Goal: Navigation & Orientation: Find specific page/section

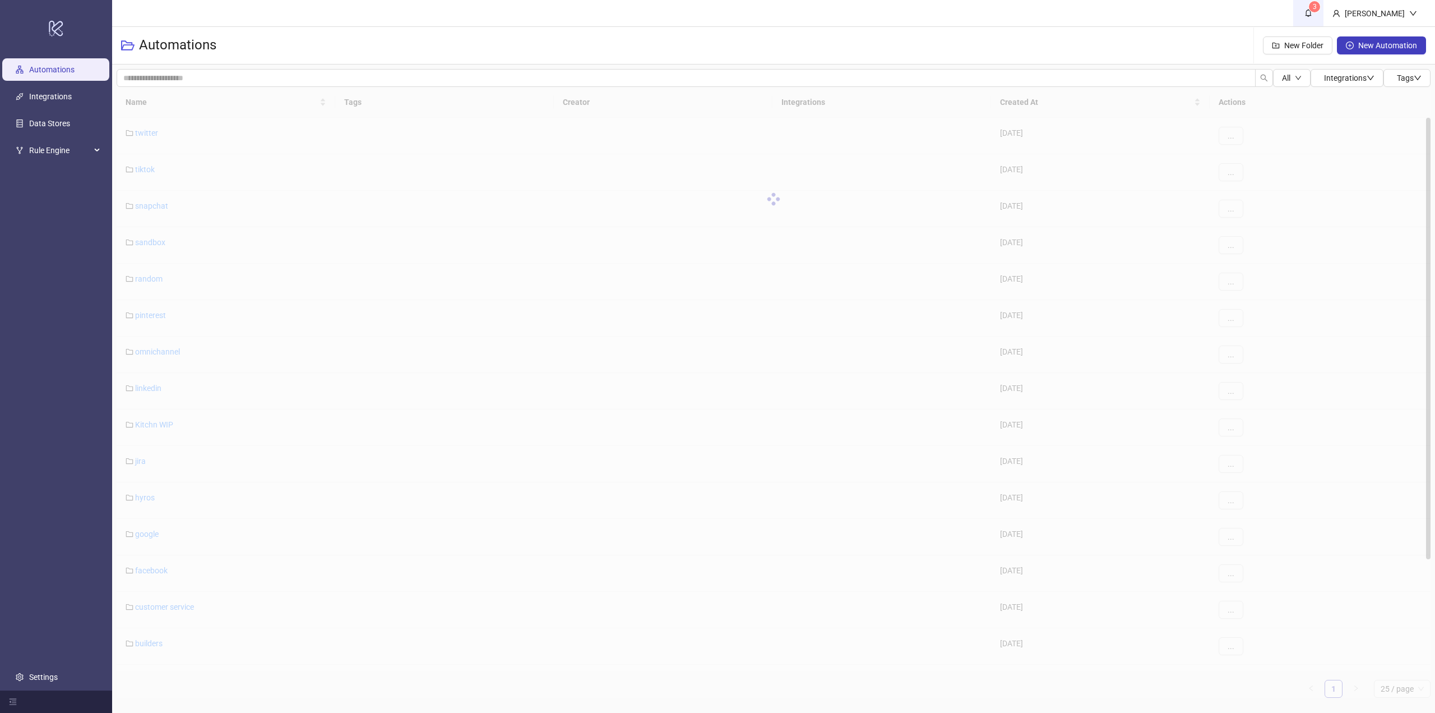
click at [1312, 15] on icon "bell" at bounding box center [1309, 13] width 8 height 8
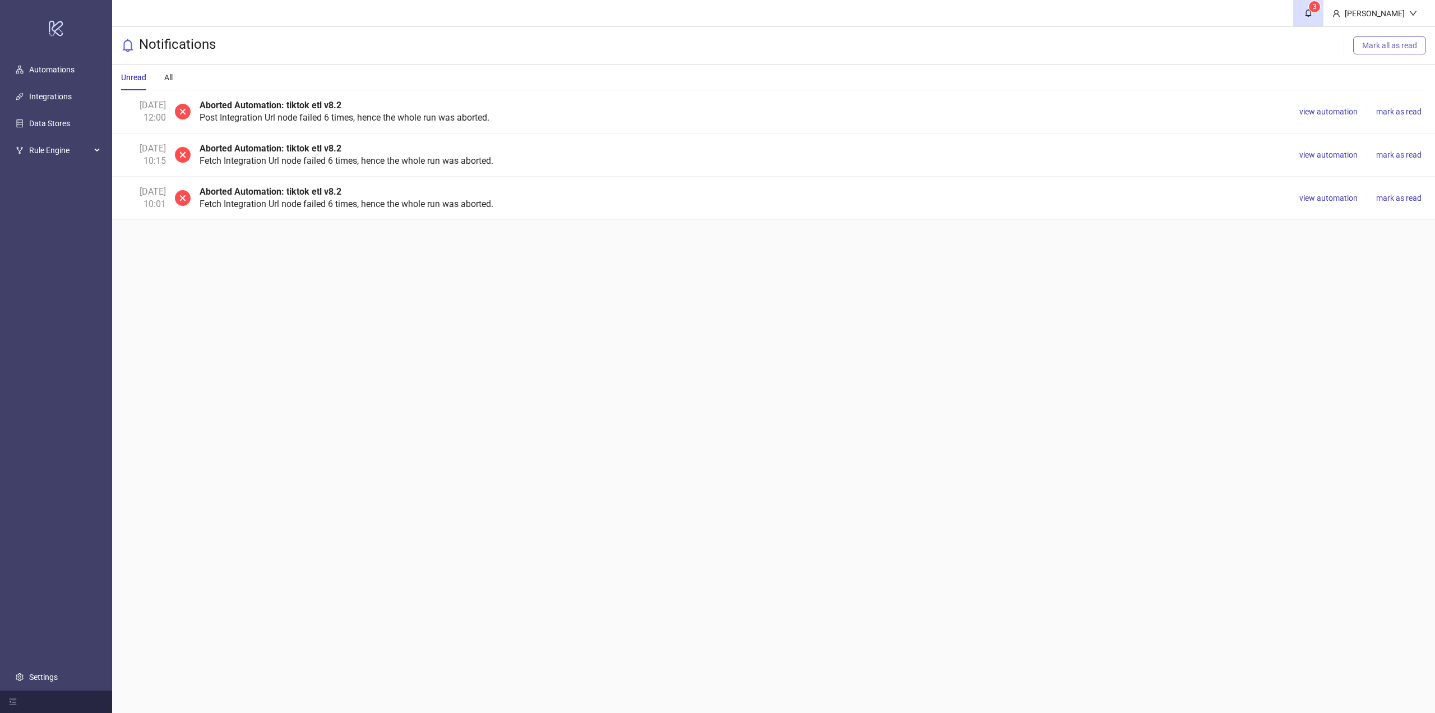
click at [1381, 43] on span "Mark all as read" at bounding box center [1389, 45] width 55 height 9
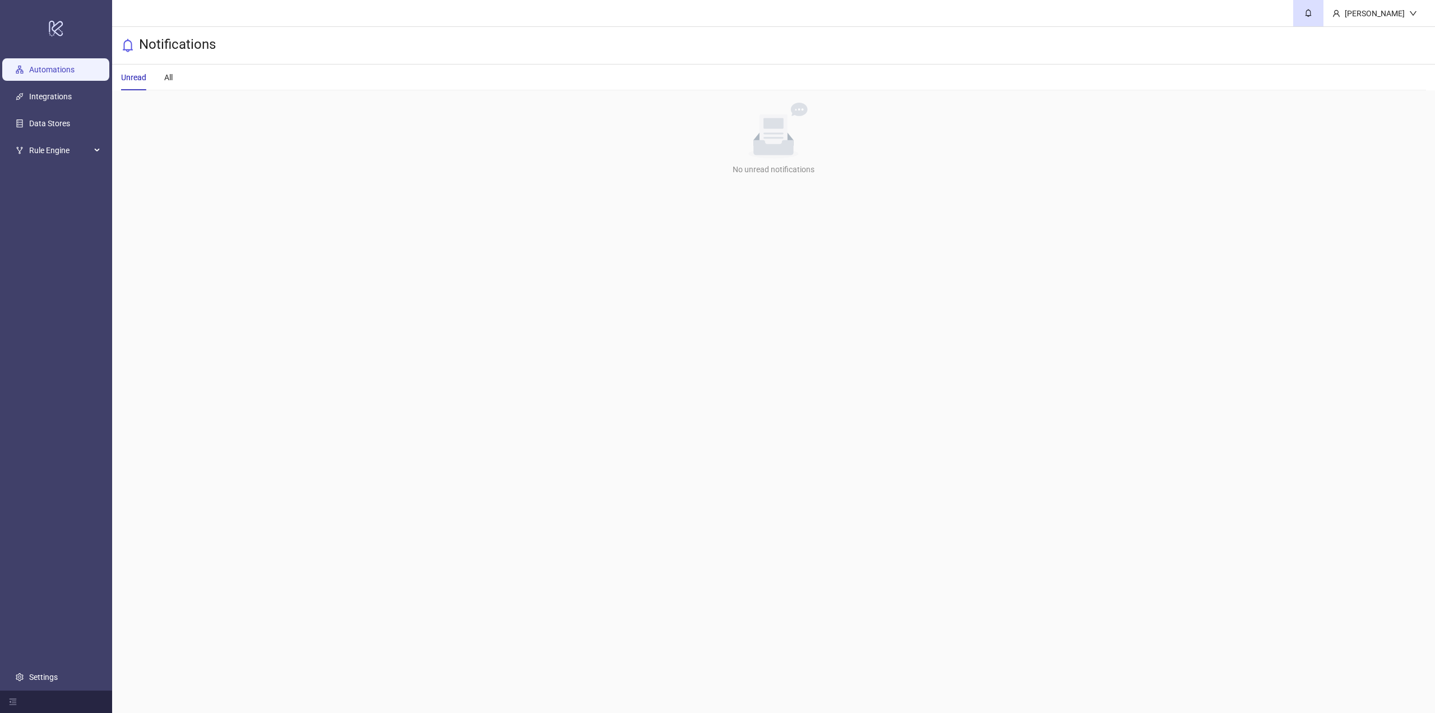
click at [54, 65] on link "Automations" at bounding box center [51, 69] width 45 height 9
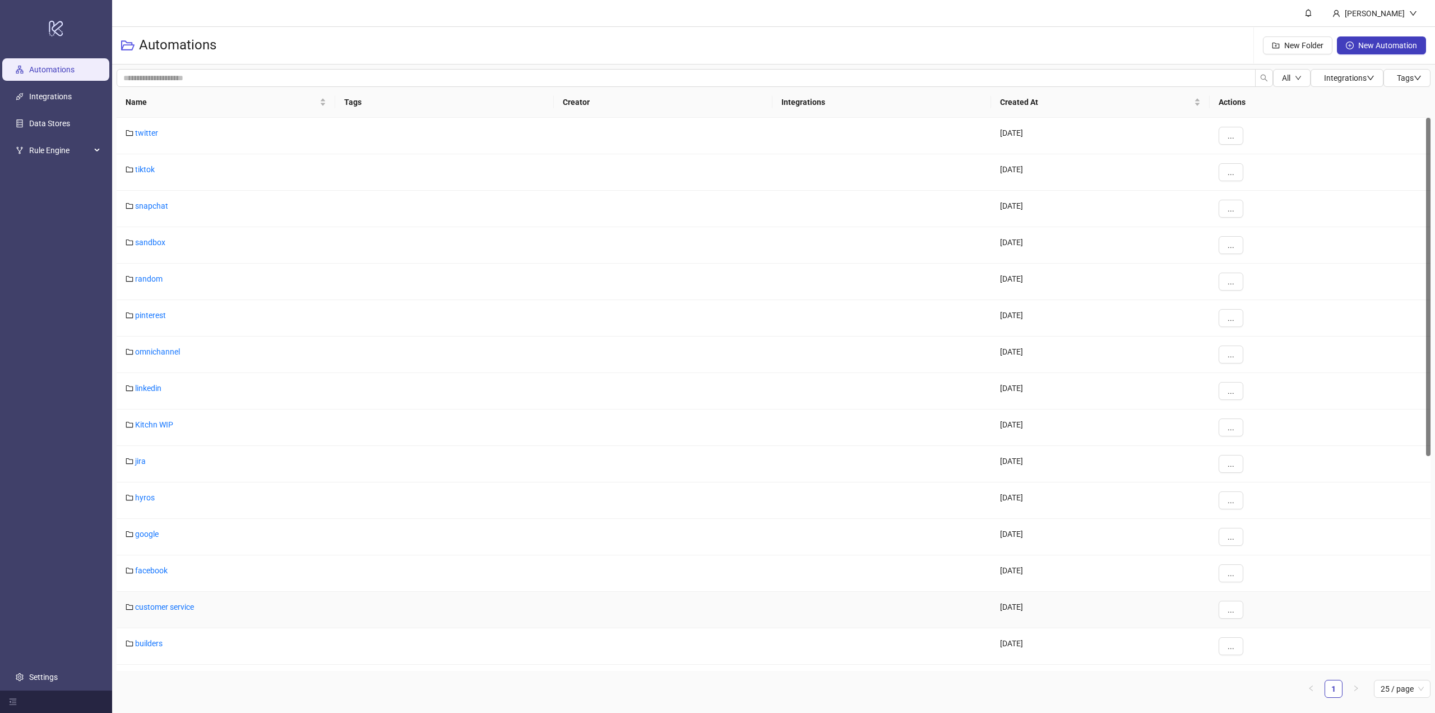
scroll to position [140, 0]
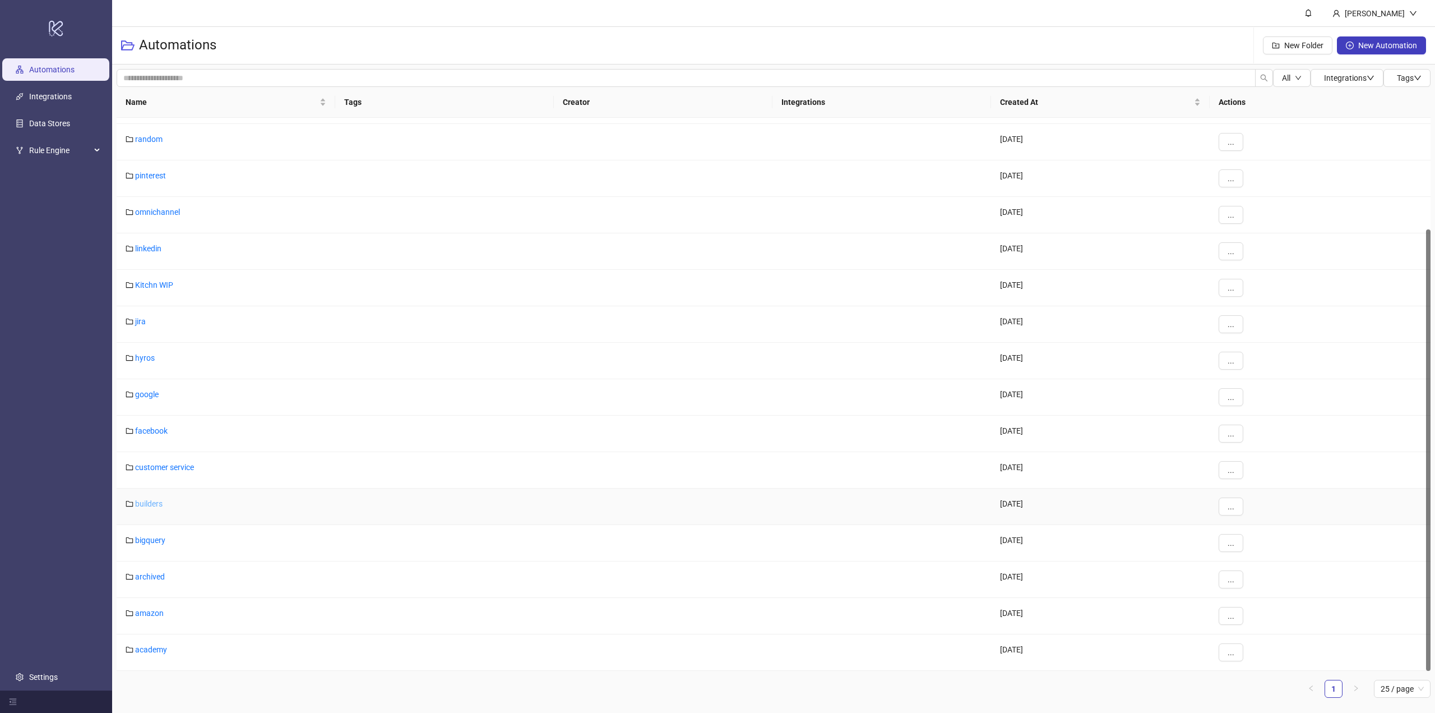
click at [145, 507] on link "builders" at bounding box center [148, 503] width 27 height 9
